Goal: Information Seeking & Learning: Learn about a topic

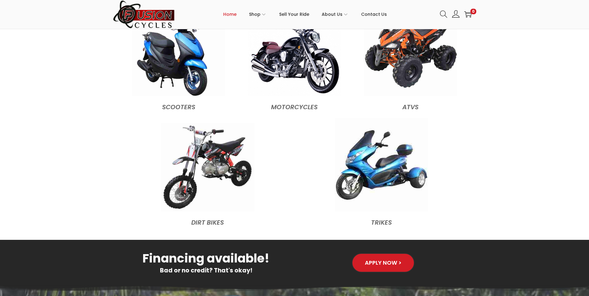
scroll to position [683, 0]
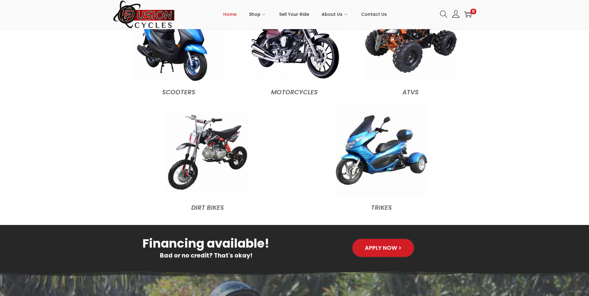
click at [229, 153] on img at bounding box center [208, 152] width 84 height 79
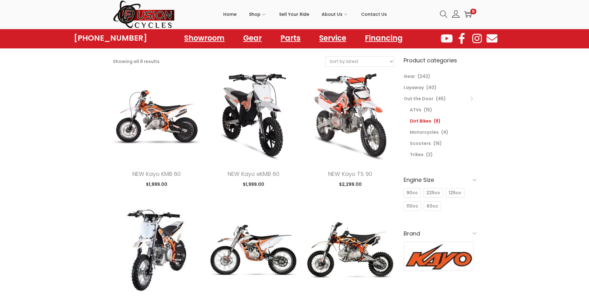
scroll to position [31, 0]
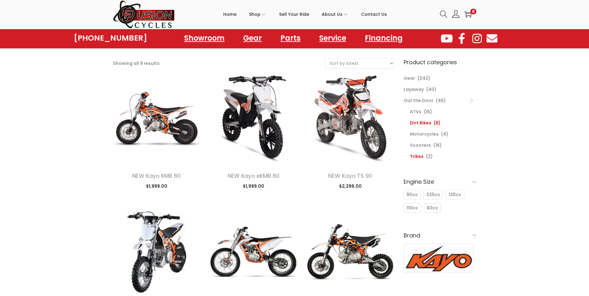
click at [416, 157] on link "Trikes" at bounding box center [417, 156] width 14 height 6
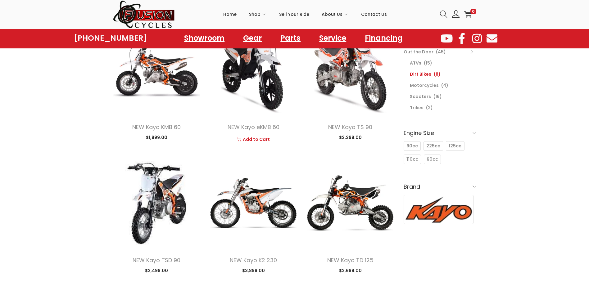
scroll to position [93, 0]
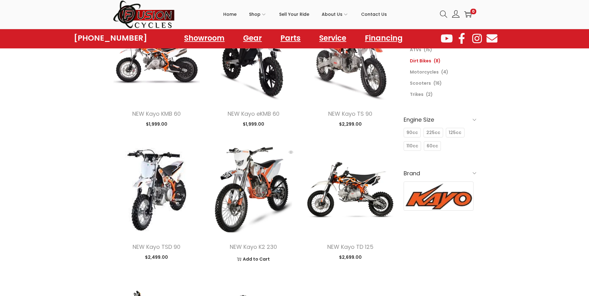
click at [265, 194] on img at bounding box center [253, 190] width 88 height 88
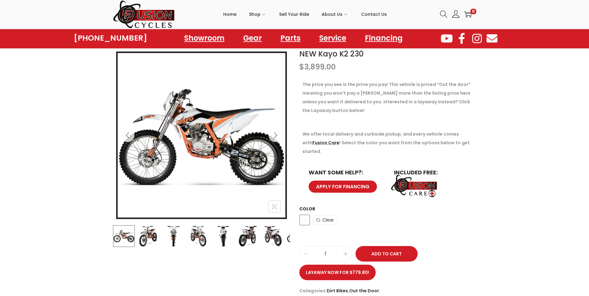
scroll to position [62, 0]
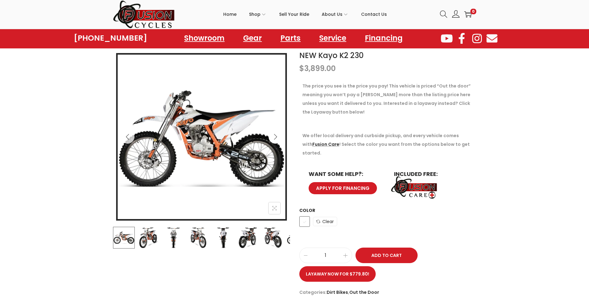
click at [277, 139] on icon "Next" at bounding box center [275, 137] width 6 height 6
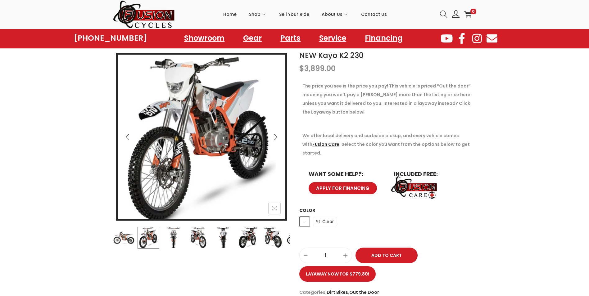
click at [277, 139] on icon "Next" at bounding box center [275, 137] width 6 height 6
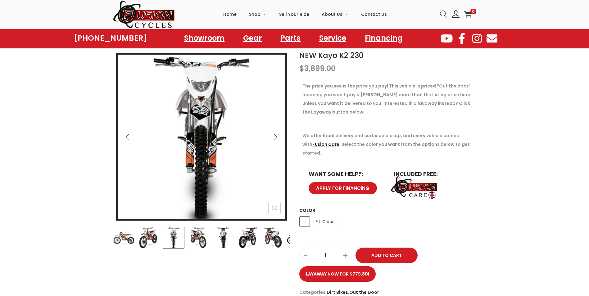
click at [277, 139] on icon "Next" at bounding box center [275, 137] width 6 height 6
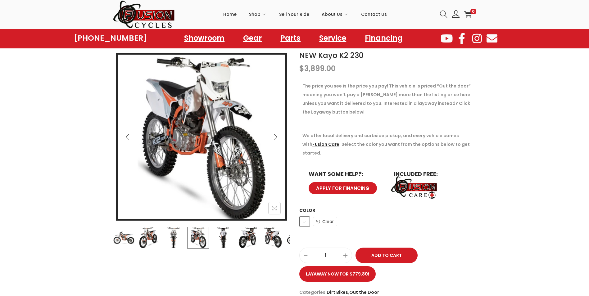
click at [277, 139] on icon "Next" at bounding box center [275, 137] width 6 height 6
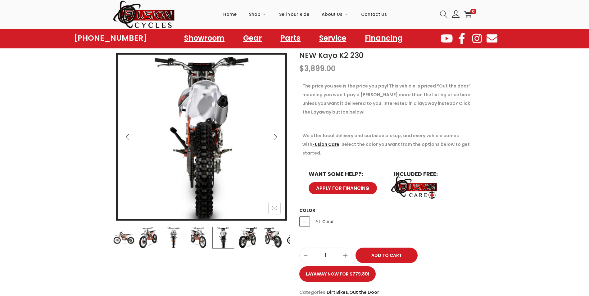
click at [277, 139] on icon "Next" at bounding box center [275, 137] width 6 height 6
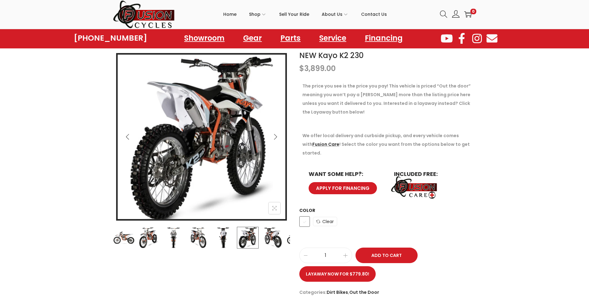
click at [276, 136] on icon "Next" at bounding box center [275, 137] width 3 height 6
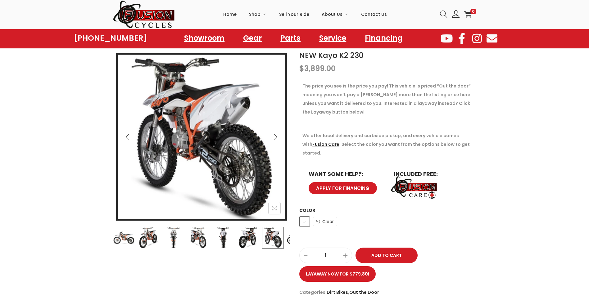
click at [276, 136] on icon "Next" at bounding box center [275, 137] width 3 height 6
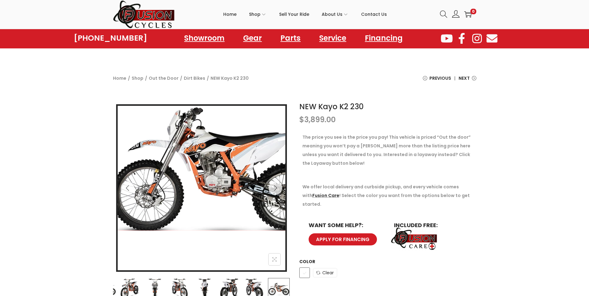
scroll to position [0, 0]
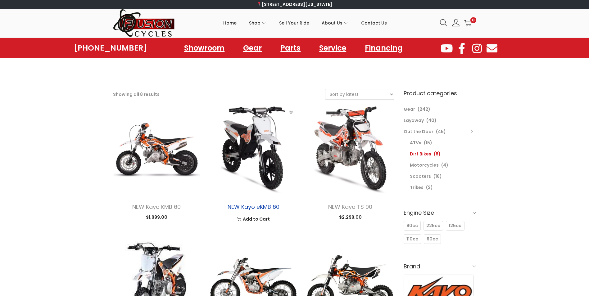
click at [239, 206] on link "NEW Kayo eKMB 60" at bounding box center [253, 207] width 52 height 8
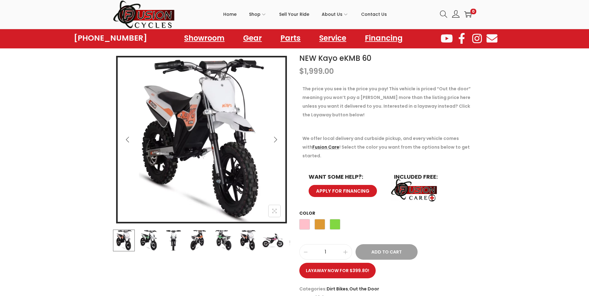
scroll to position [28, 0]
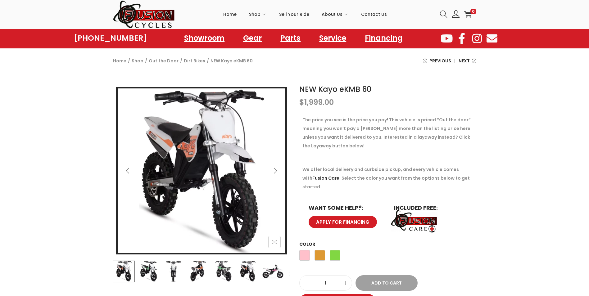
click at [272, 168] on icon "Next" at bounding box center [275, 171] width 6 height 6
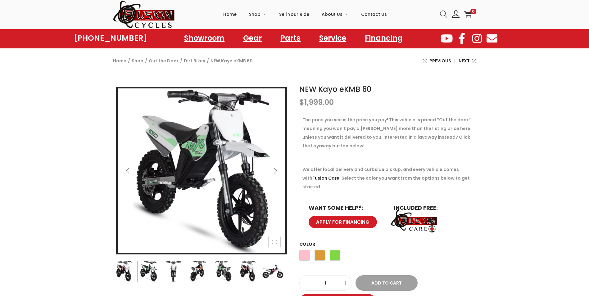
click at [272, 168] on icon "Next" at bounding box center [275, 171] width 6 height 6
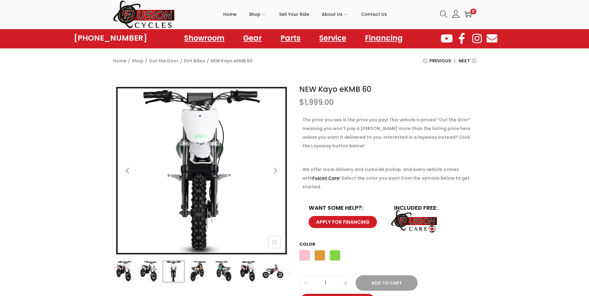
click at [272, 168] on icon "Next" at bounding box center [275, 171] width 6 height 6
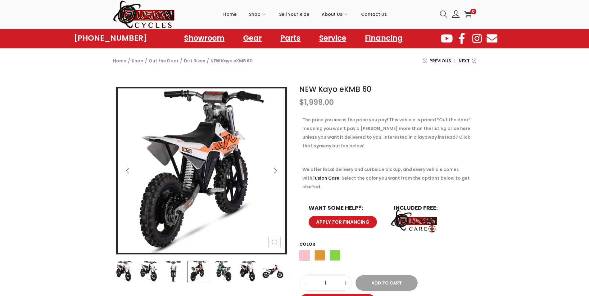
click at [272, 168] on icon "Next" at bounding box center [275, 171] width 6 height 6
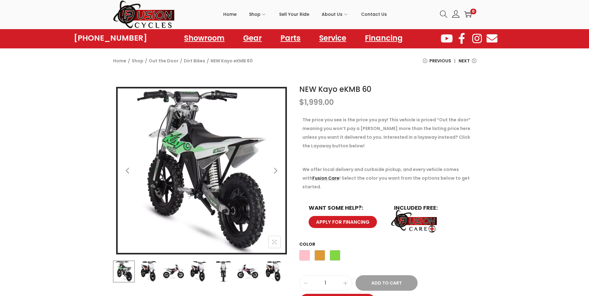
click at [272, 168] on icon "Next" at bounding box center [275, 171] width 6 height 6
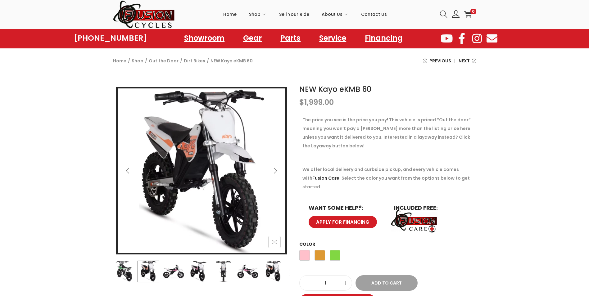
click at [272, 168] on icon "Next" at bounding box center [275, 171] width 6 height 6
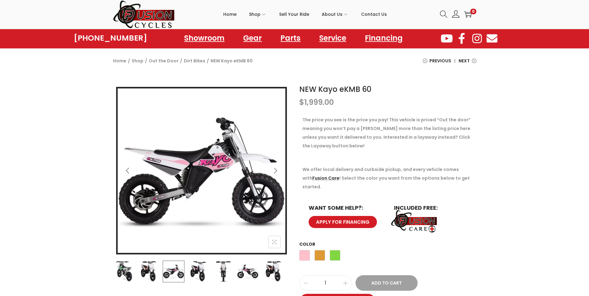
click at [272, 168] on icon "Next" at bounding box center [275, 171] width 6 height 6
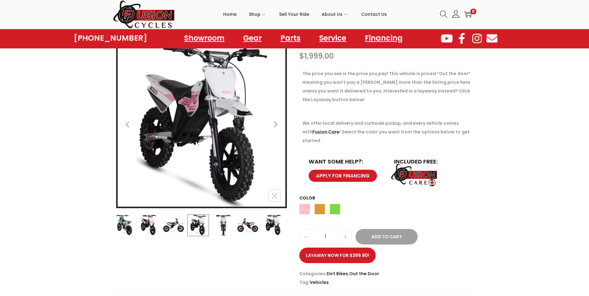
scroll to position [59, 0]
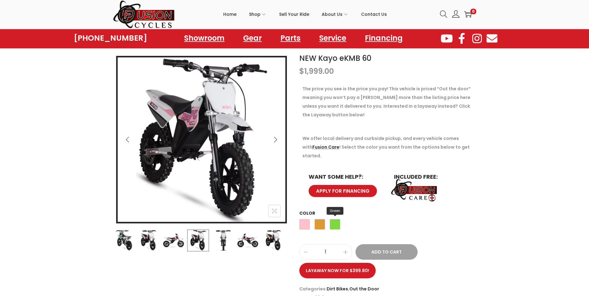
click at [334, 219] on span "Green" at bounding box center [335, 224] width 11 height 11
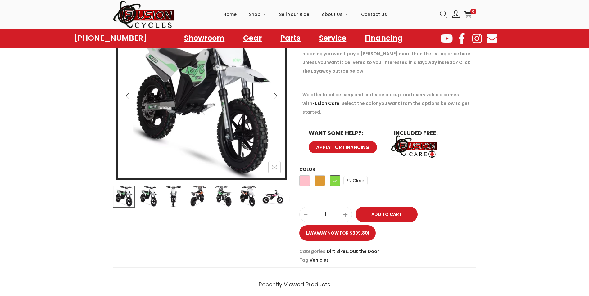
scroll to position [121, 0]
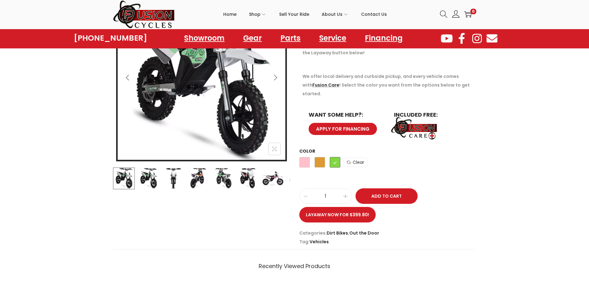
click at [420, 121] on img at bounding box center [413, 129] width 47 height 24
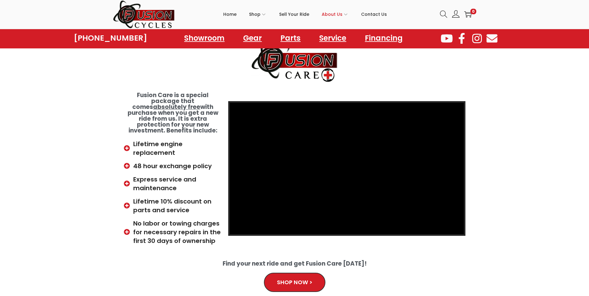
scroll to position [62, 0]
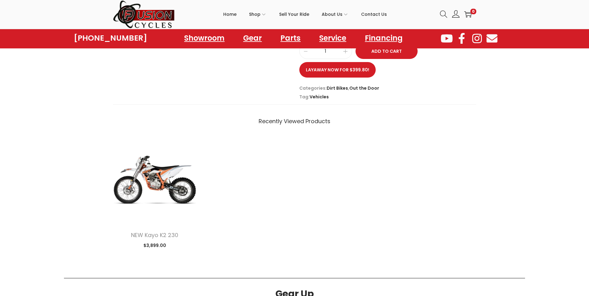
scroll to position [276, 0]
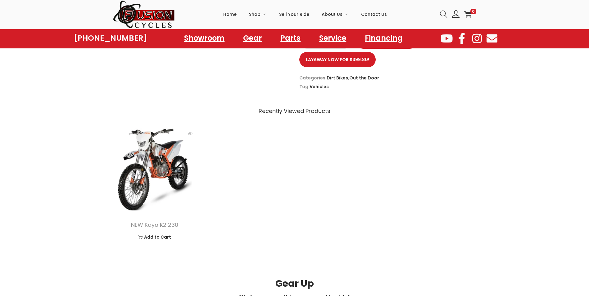
click at [155, 157] on img at bounding box center [155, 170] width 84 height 84
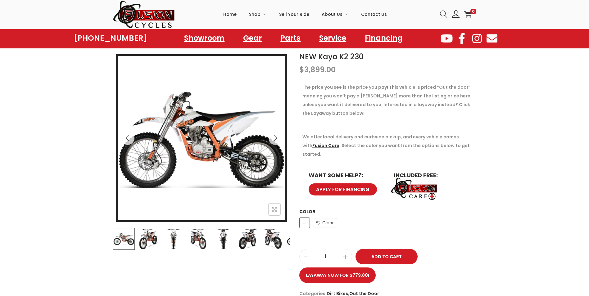
scroll to position [62, 0]
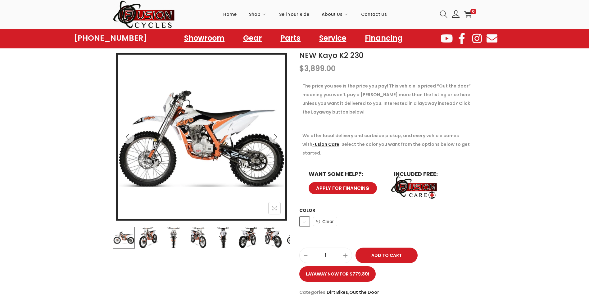
click at [419, 177] on img at bounding box center [413, 188] width 47 height 24
